Goal: Transaction & Acquisition: Purchase product/service

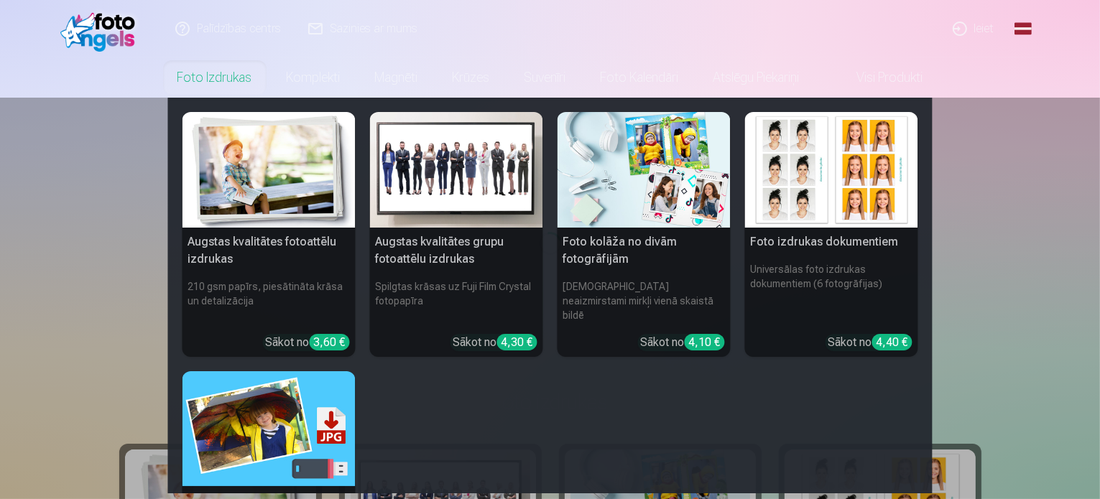
click at [201, 74] on link "Foto izdrukas" at bounding box center [214, 77] width 109 height 40
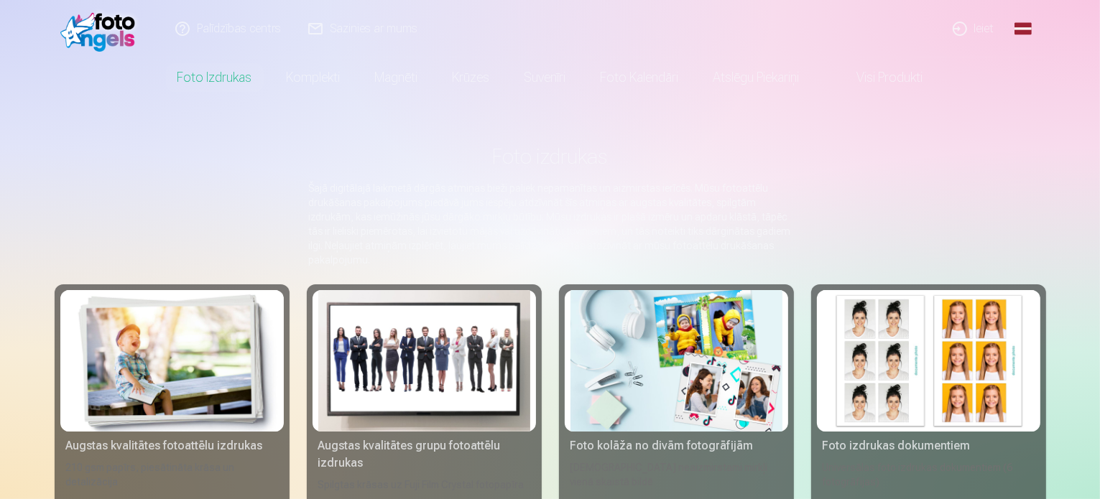
click at [977, 27] on link "Ieiet" at bounding box center [974, 28] width 69 height 57
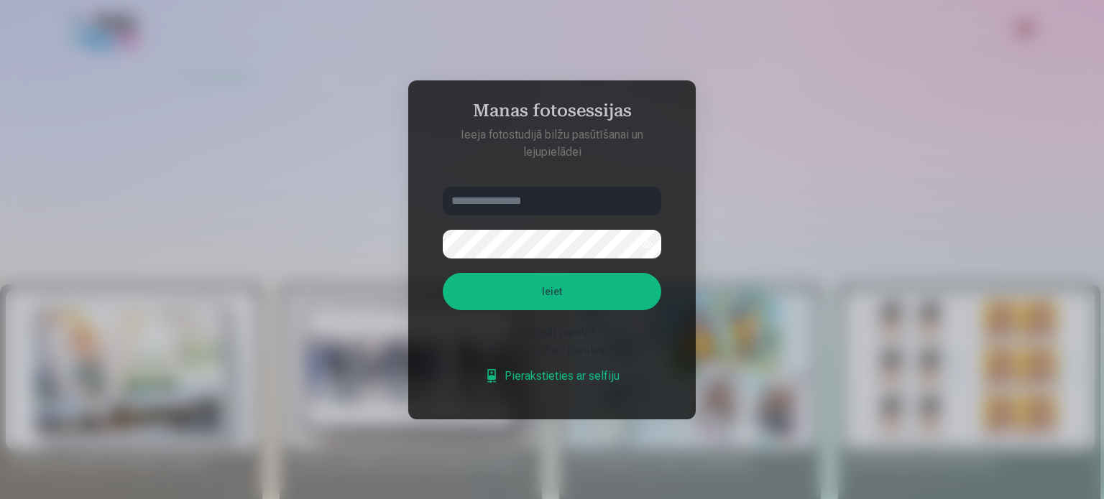
click at [523, 211] on input "text" at bounding box center [552, 201] width 218 height 29
click at [524, 193] on input "text" at bounding box center [552, 201] width 218 height 29
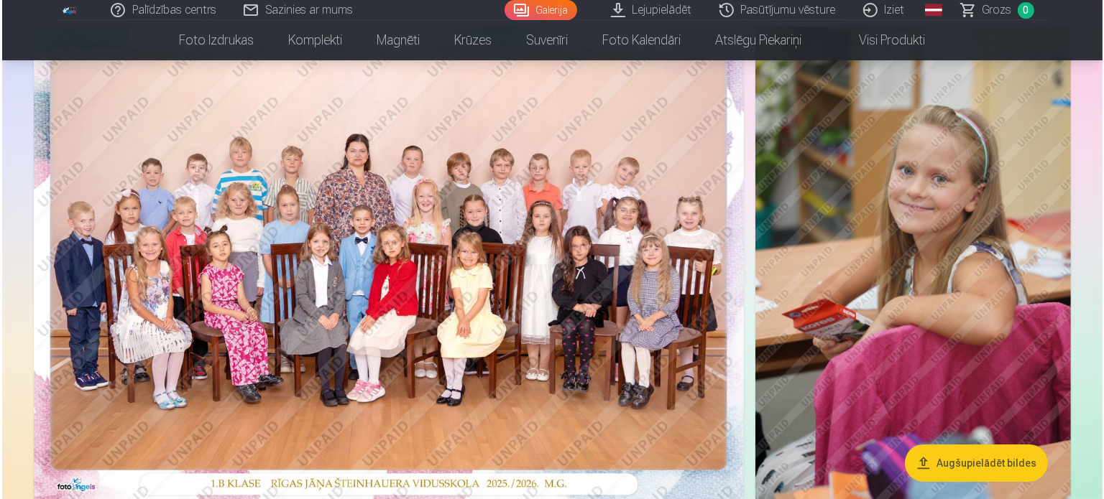
scroll to position [144, 0]
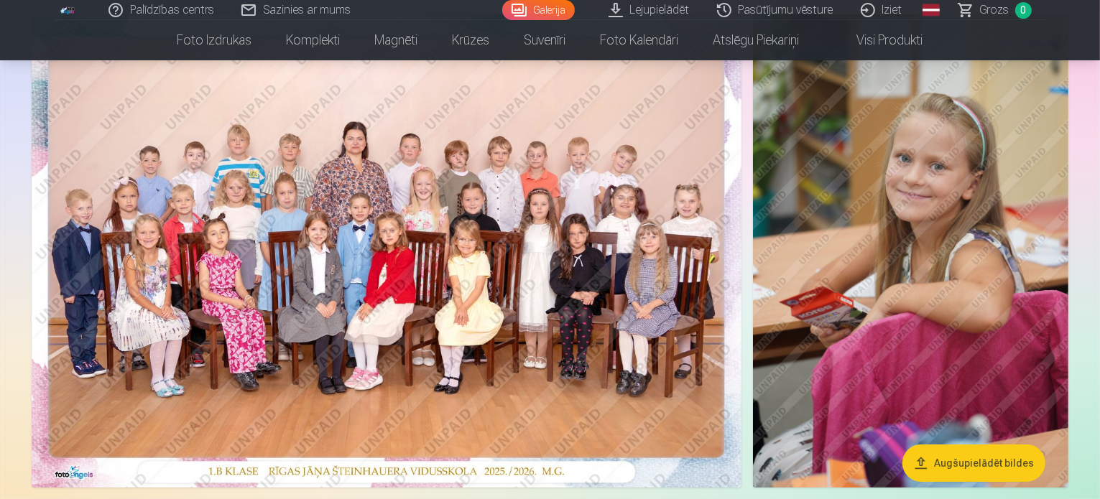
click at [137, 277] on img at bounding box center [387, 251] width 710 height 474
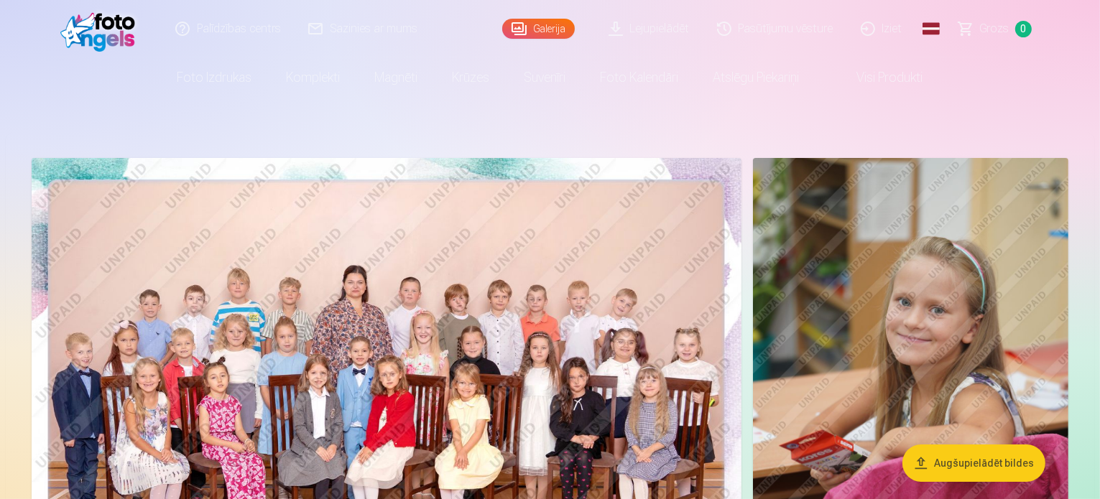
drag, startPoint x: 1654, startPoint y: 3, endPoint x: 264, endPoint y: 113, distance: 1394.2
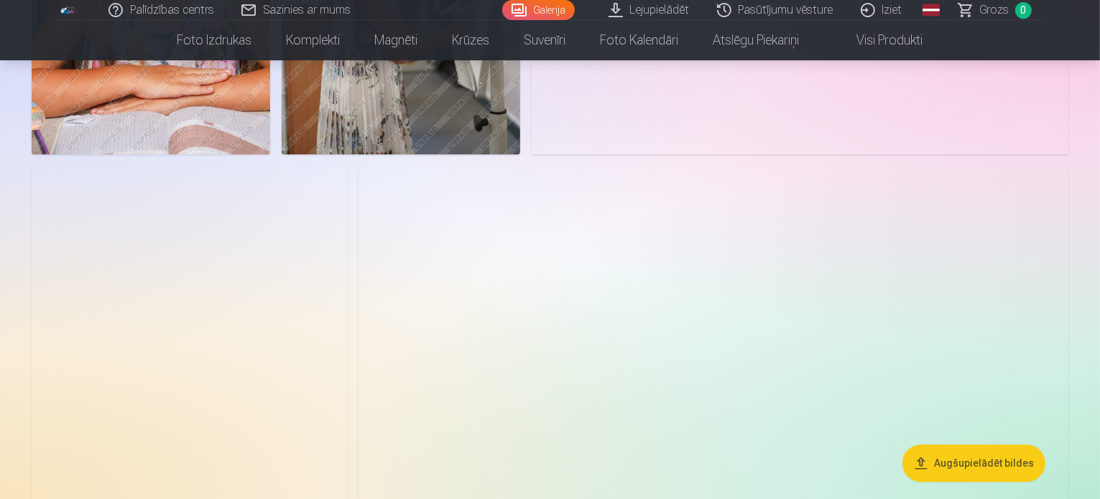
scroll to position [3737, 0]
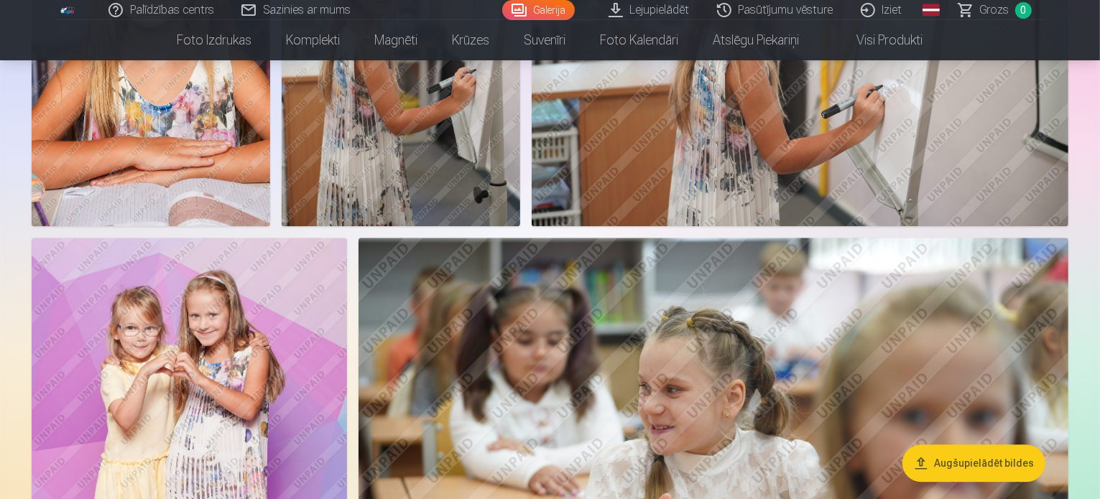
click at [520, 178] on img at bounding box center [401, 47] width 239 height 358
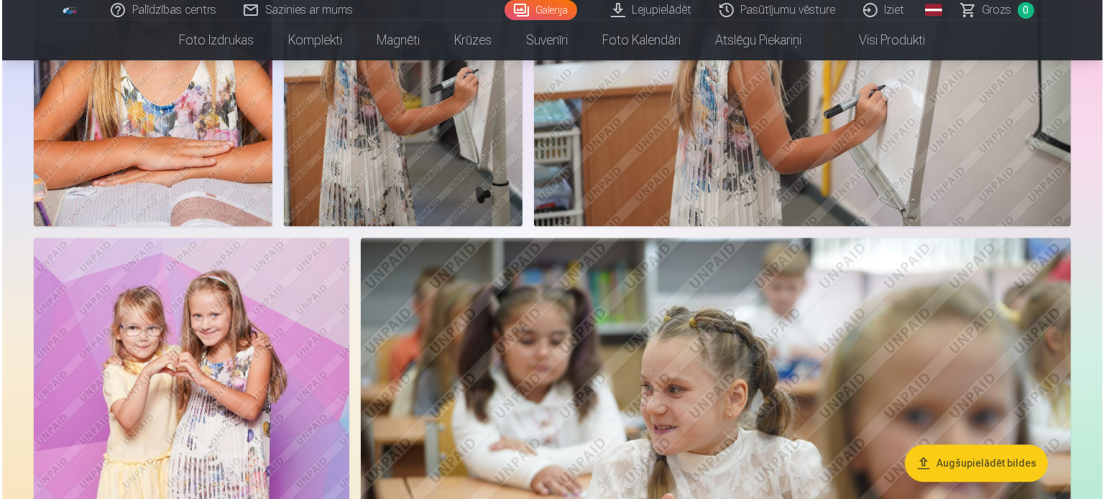
scroll to position [3748, 0]
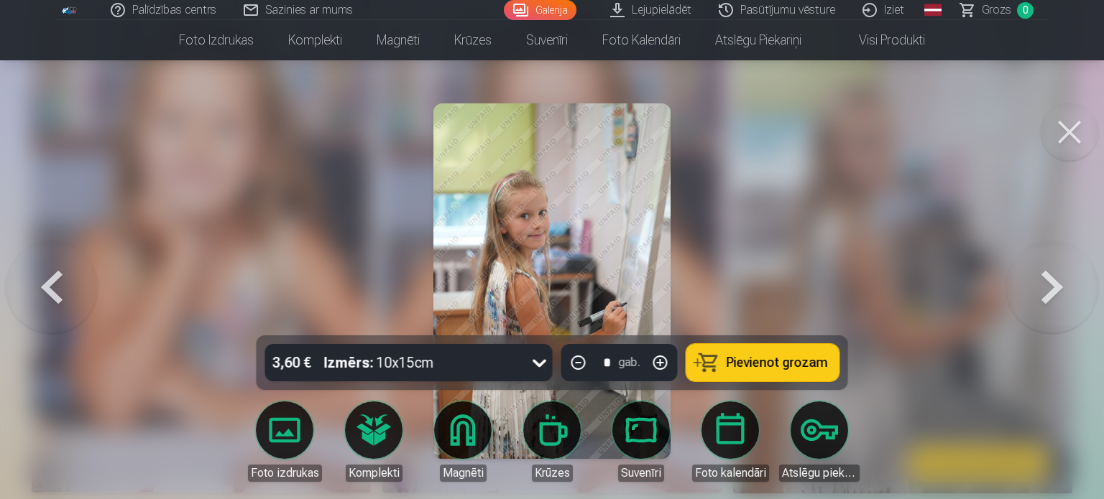
click at [529, 367] on icon at bounding box center [539, 362] width 23 height 23
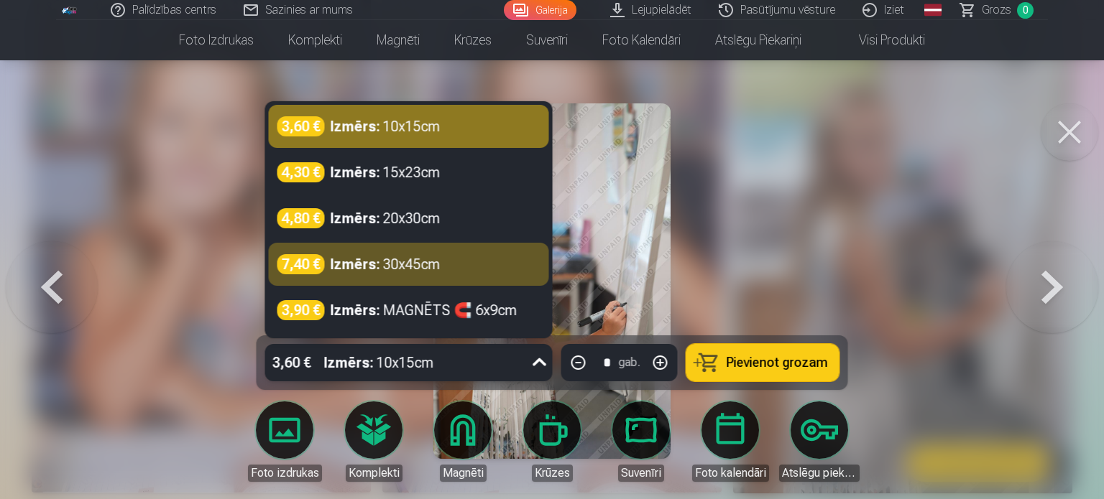
click at [755, 263] on div at bounding box center [552, 249] width 1104 height 499
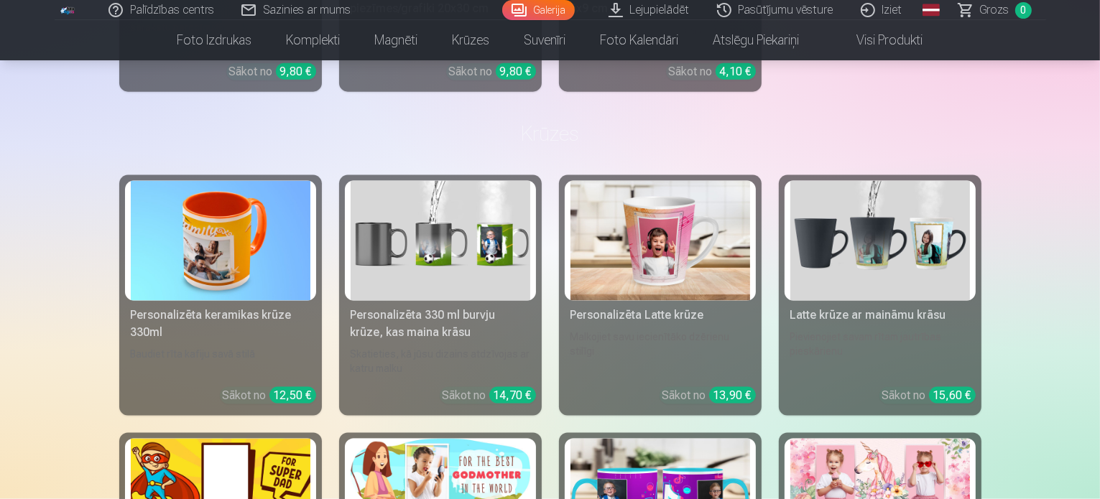
scroll to position [7474, 0]
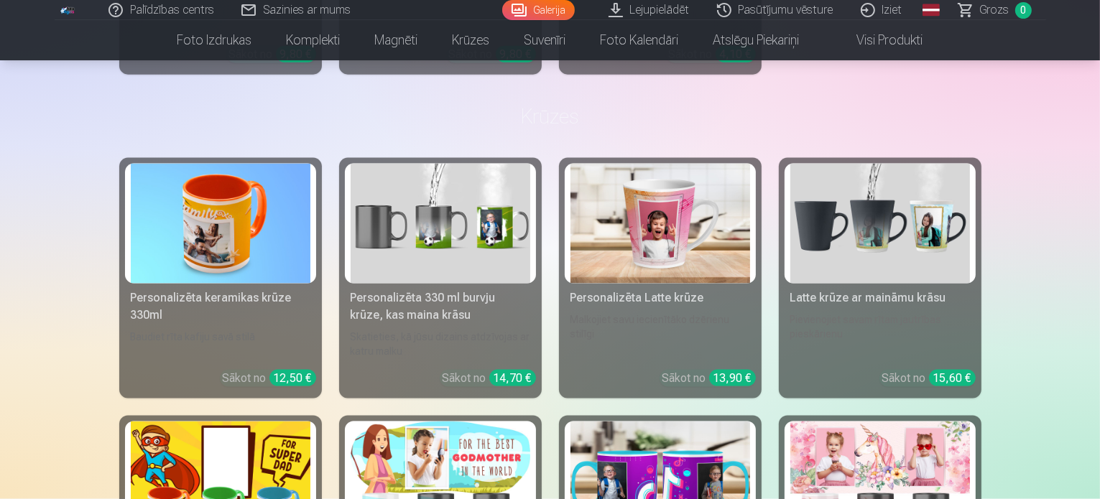
click at [908, 36] on link "Visi produkti" at bounding box center [879, 40] width 124 height 40
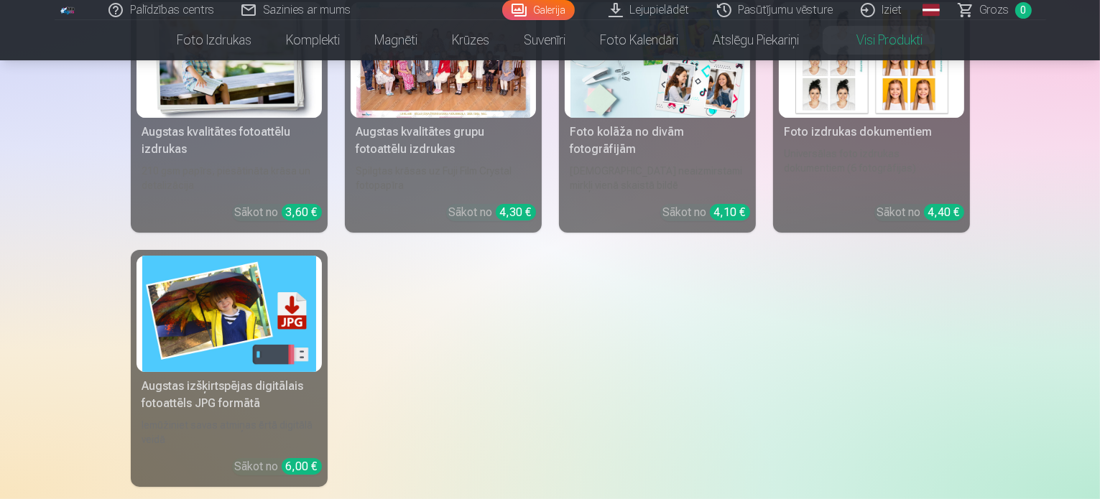
scroll to position [216, 0]
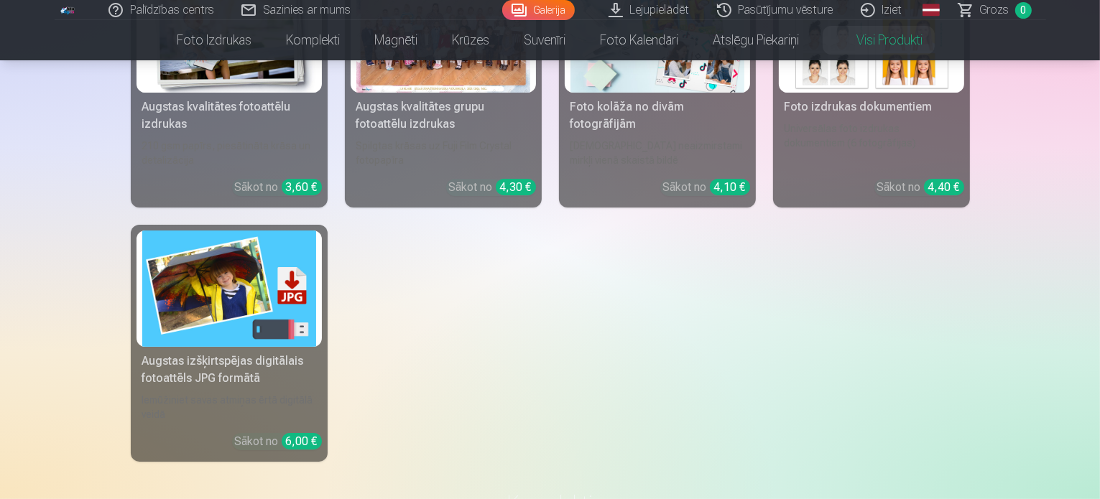
click at [222, 313] on img at bounding box center [229, 289] width 174 height 116
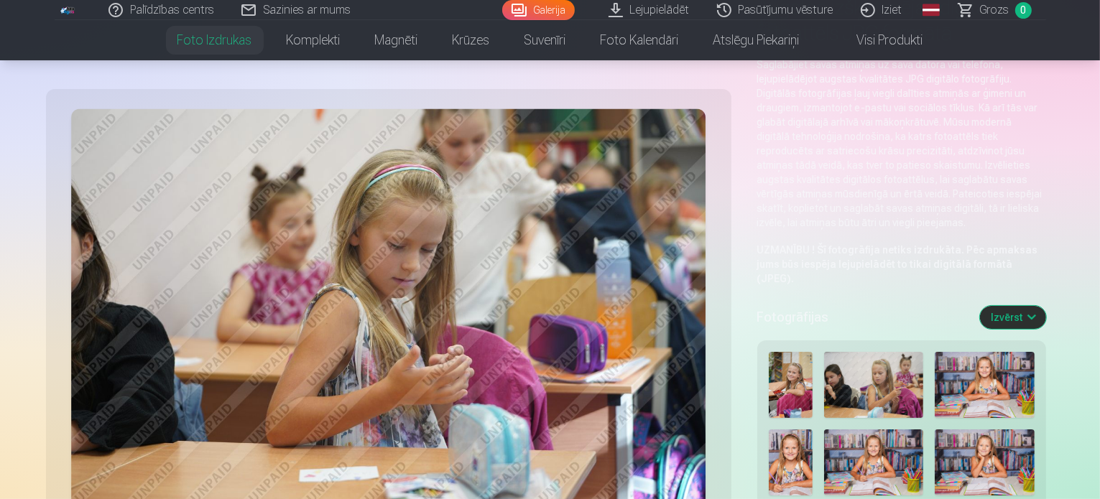
scroll to position [144, 0]
click at [1046, 306] on button "Izvērst" at bounding box center [1013, 317] width 66 height 23
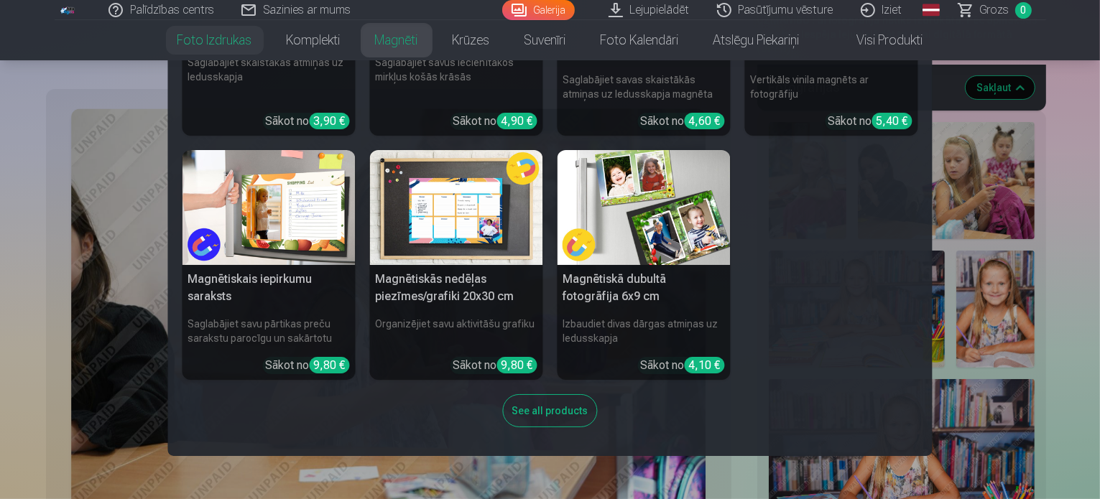
scroll to position [431, 0]
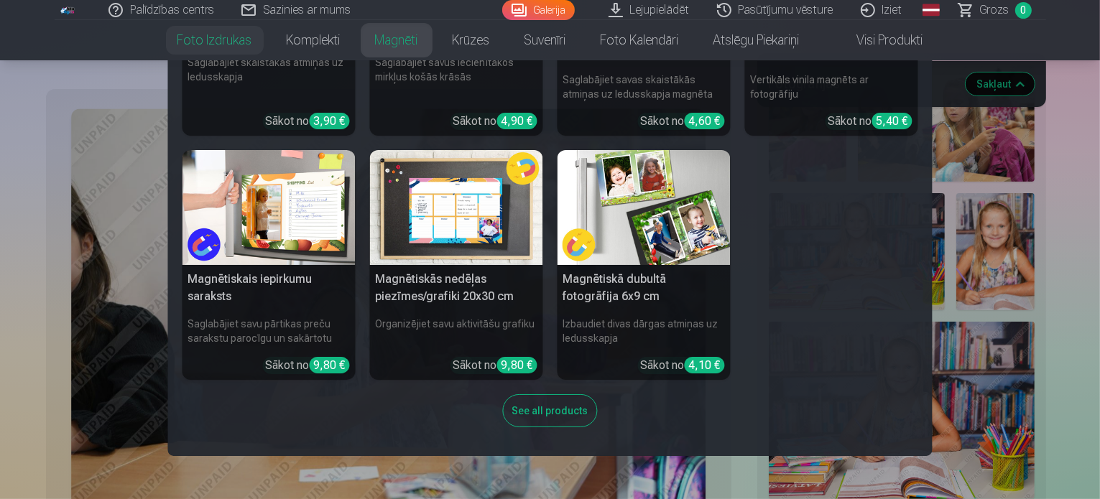
click at [517, 406] on div "See all products" at bounding box center [550, 411] width 95 height 33
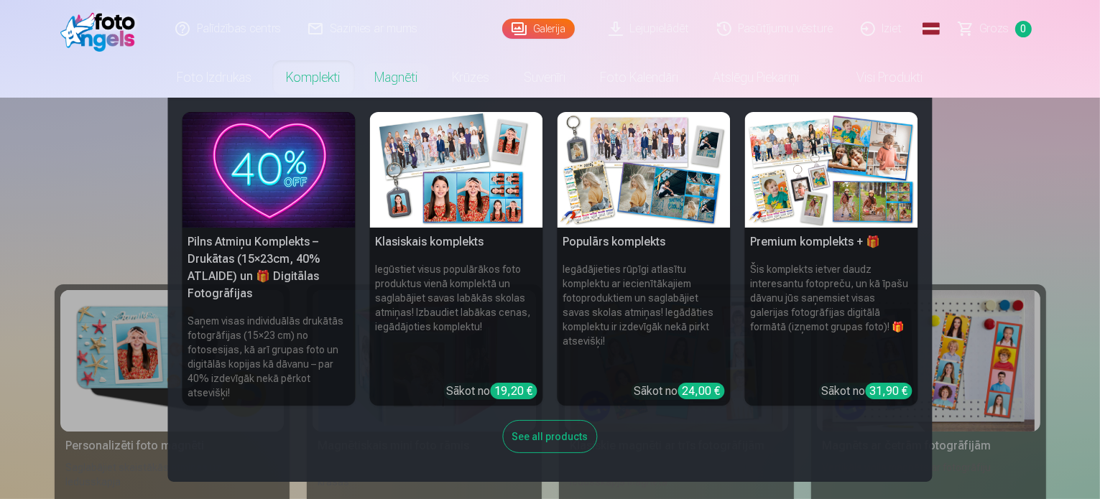
click at [539, 432] on div "See all products" at bounding box center [550, 436] width 95 height 33
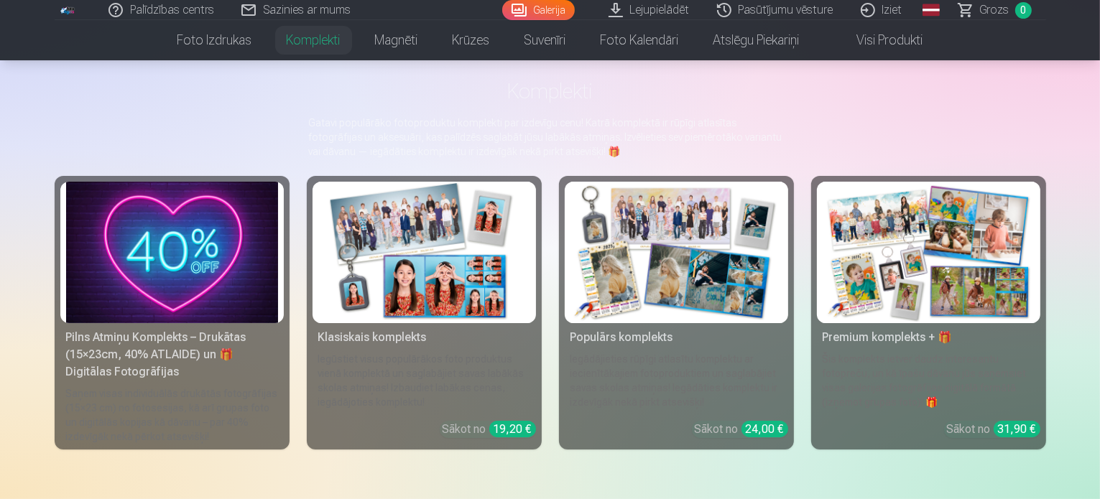
scroll to position [72, 0]
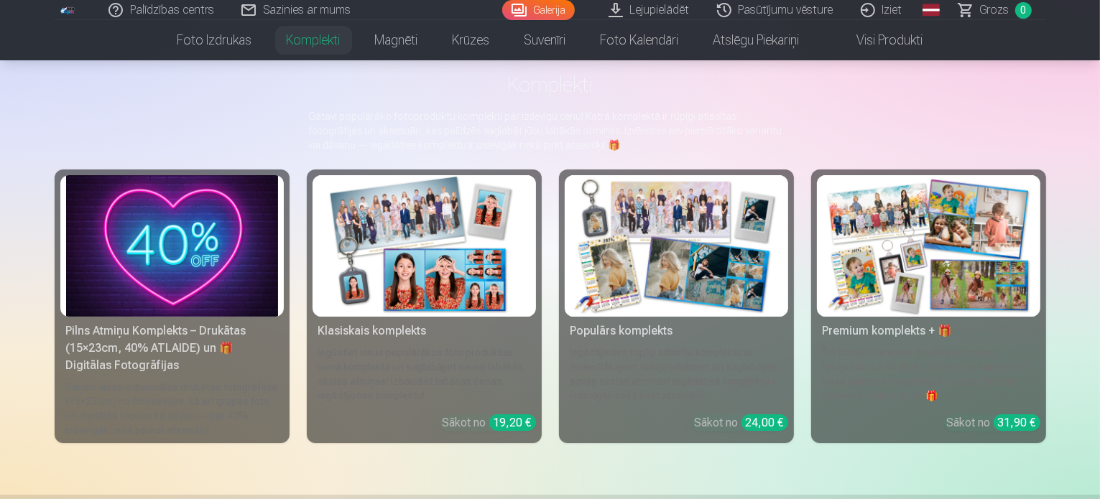
click at [112, 257] on img at bounding box center [172, 246] width 212 height 142
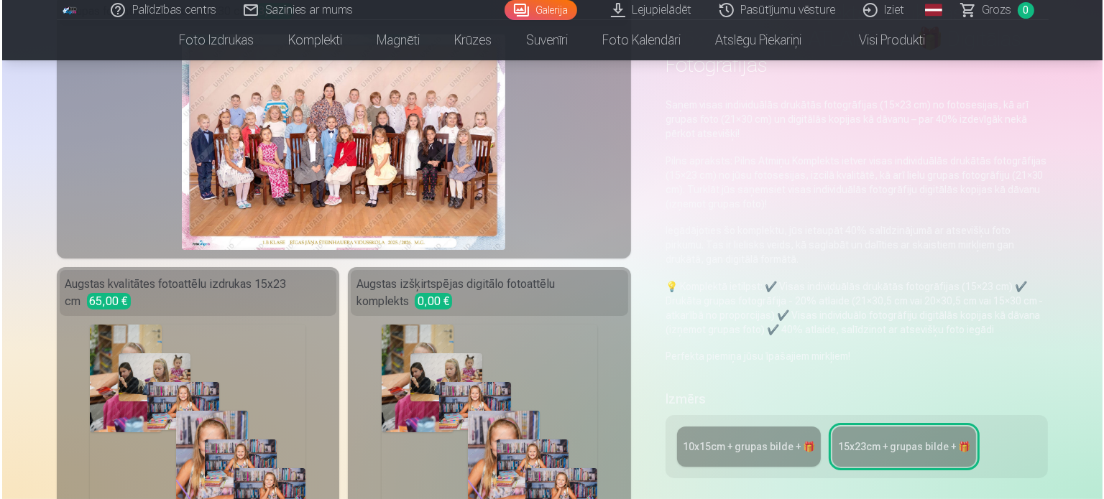
scroll to position [144, 0]
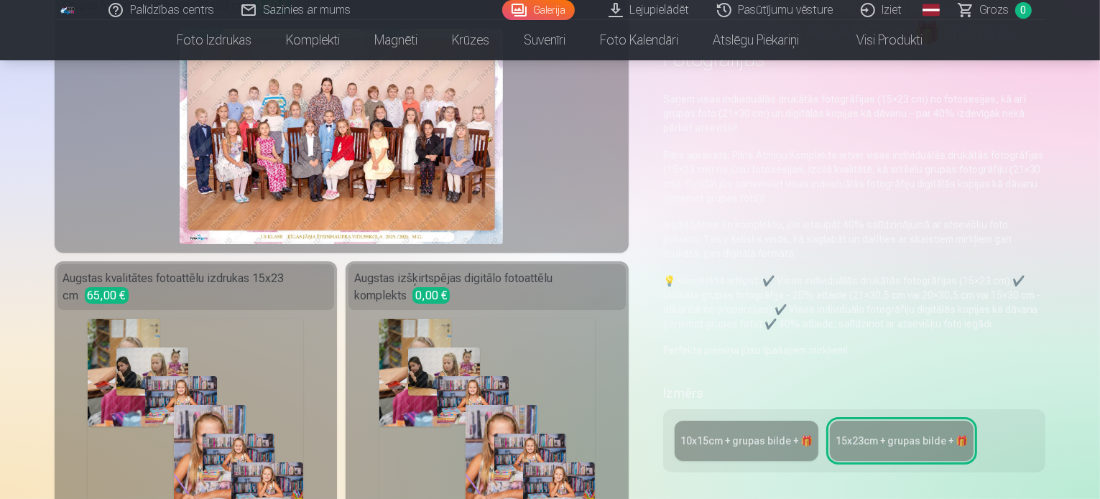
click at [433, 419] on div "Fotogrāfijas : 26" at bounding box center [487, 427] width 216 height 216
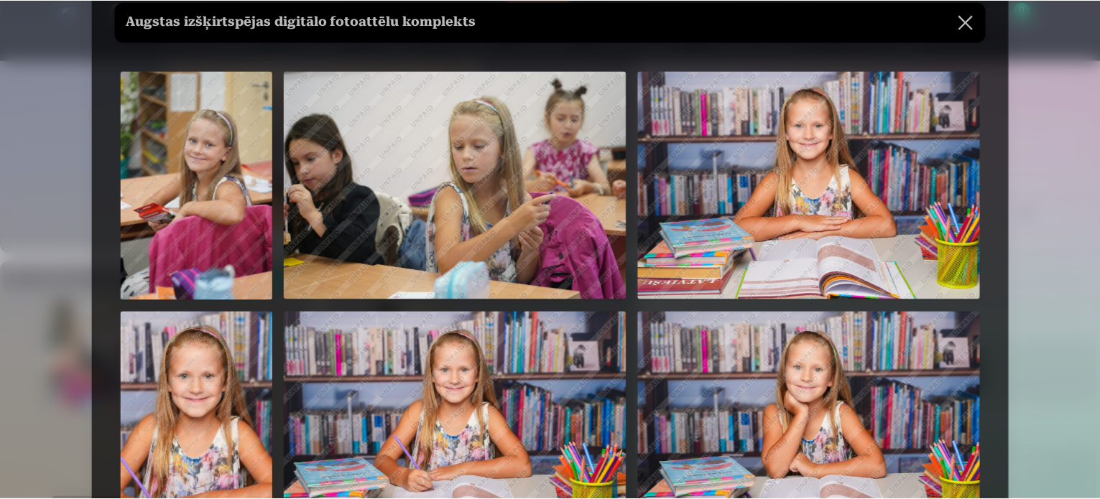
scroll to position [0, 0]
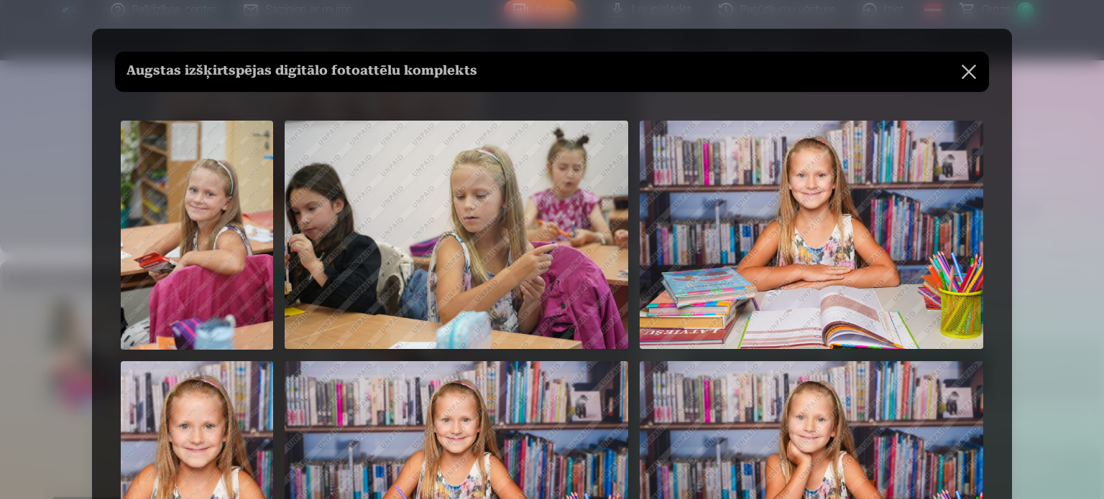
click at [966, 73] on button at bounding box center [969, 72] width 40 height 40
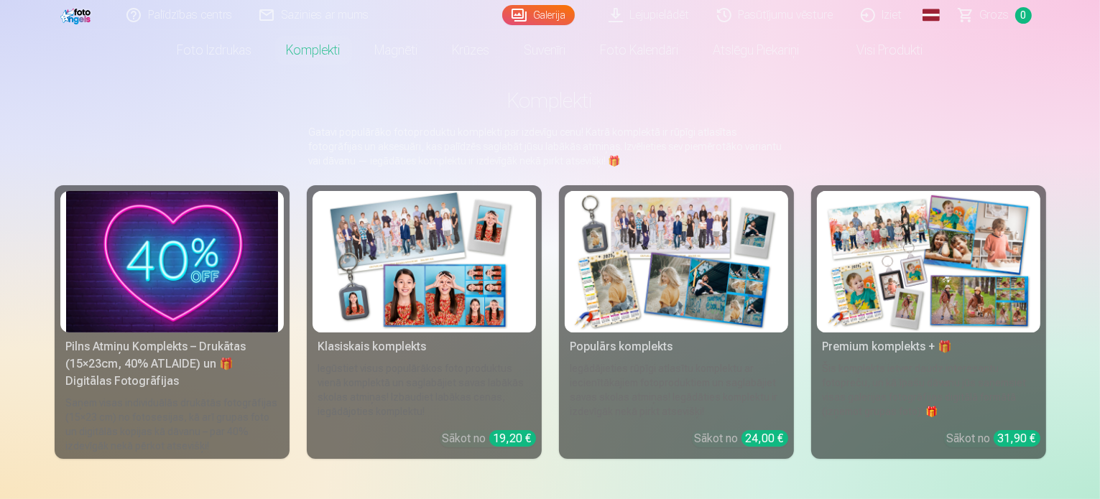
scroll to position [144, 0]
